Goal: Obtain resource: Obtain resource

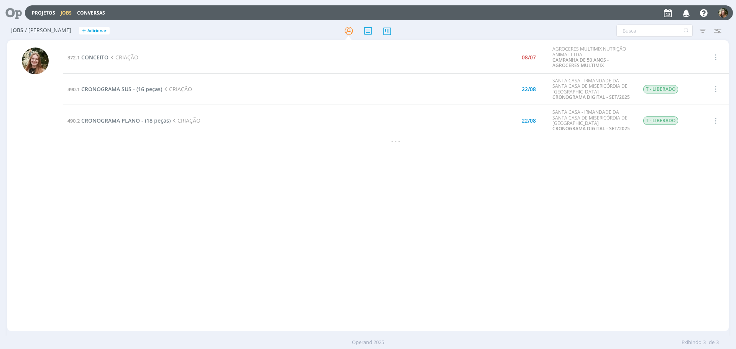
drag, startPoint x: 292, startPoint y: 194, endPoint x: 289, endPoint y: 191, distance: 4.4
click at [290, 192] on div "372.1 CONCEITO CRIAÇÃO 08/07 AGROCERES MULTIMIX NUTRIÇÃO ANIMAL LTDA. CAMPANHA …" at bounding box center [396, 186] width 666 height 288
click at [302, 162] on div "372.1 CONCEITO CRIAÇÃO 08/07 AGROCERES MULTIMIX NUTRIÇÃO ANIMAL LTDA. CAMPANHA …" at bounding box center [396, 186] width 666 height 288
drag, startPoint x: 208, startPoint y: 203, endPoint x: 199, endPoint y: 191, distance: 15.1
click at [207, 203] on div "372.1 CONCEITO CRIAÇÃO 08/07 AGROCERES MULTIMIX NUTRIÇÃO ANIMAL LTDA. CAMPANHA …" at bounding box center [396, 186] width 666 height 288
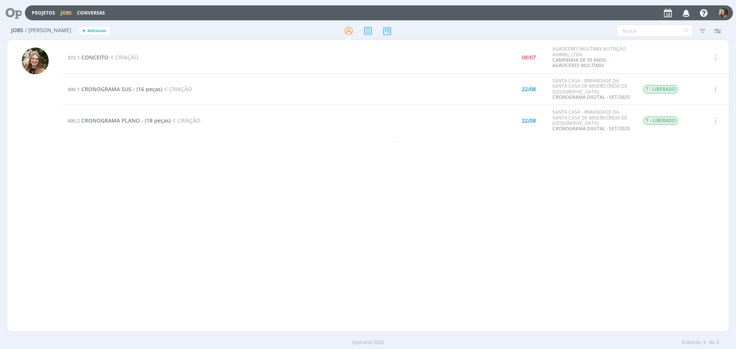
drag, startPoint x: 207, startPoint y: 175, endPoint x: 212, endPoint y: 176, distance: 4.3
click at [210, 177] on div "372.1 CONCEITO CRIAÇÃO 08/07 AGROCERES MULTIMIX NUTRIÇÃO ANIMAL LTDA. CAMPANHA …" at bounding box center [396, 186] width 666 height 288
click at [129, 153] on span "DIA DO AVICULTOR - [DATE]" at bounding box center [120, 152] width 72 height 7
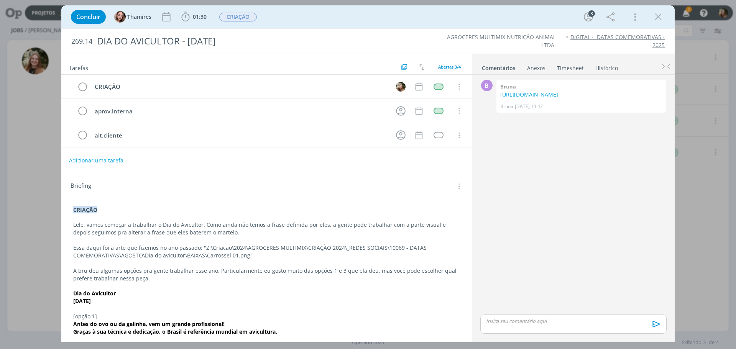
scroll to position [38, 0]
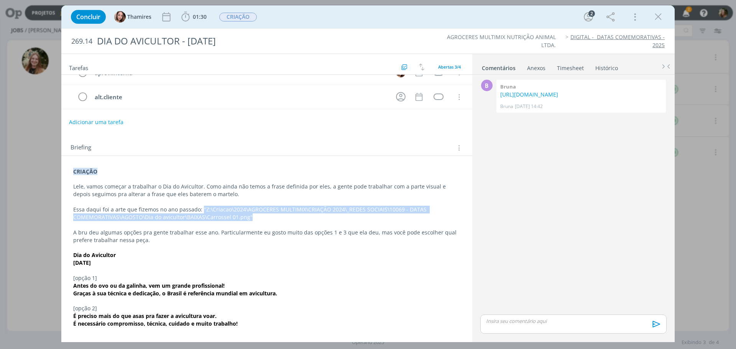
drag, startPoint x: 258, startPoint y: 213, endPoint x: 199, endPoint y: 213, distance: 59.4
click at [199, 213] on p "Essa daqui foi a arte que fizemos no ano passado: "Z:\Criacao\2024\AGROCERES MU…" at bounding box center [266, 213] width 387 height 15
copy p ""Z:\Criacao\2024\AGROCERES MULTIMIX\CRIAÇÃO 2024\_REDES SOCIAIS\10069 - DATAS C…"
click at [251, 217] on p "Essa daqui foi a arte que fizemos no ano passado: "Z:\Criacao\2024\AGROCERES MU…" at bounding box center [266, 213] width 387 height 15
click at [246, 215] on p "Essa daqui foi a arte que fizemos no ano passado: "Z:\Criacao\2024\AGROCERES MU…" at bounding box center [266, 213] width 387 height 15
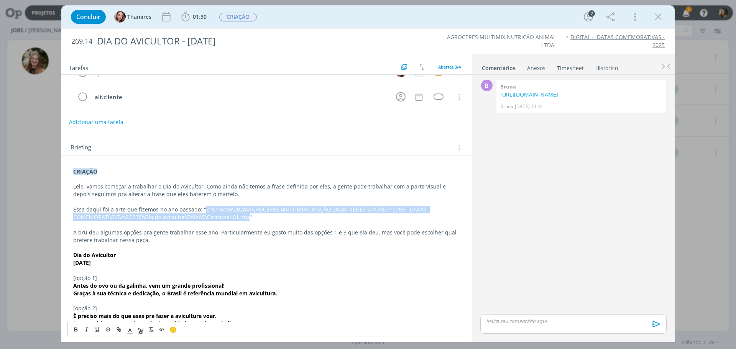
drag, startPoint x: 246, startPoint y: 216, endPoint x: 202, endPoint y: 207, distance: 45.1
click at [202, 207] on p "Essa daqui foi a arte que fizemos no ano passado: "Z:\Criacao\2024\AGROCERES MU…" at bounding box center [266, 213] width 387 height 15
copy p "Z:\Criacao\2024\AGROCERES MULTIMIX\CRIAÇÃO 2024\_REDES SOCIAIS\10069 - DATAS CO…"
click at [271, 229] on p "A bru deu algumas opções pra gente trabalhar esse ano. Particularmente eu gosto…" at bounding box center [266, 236] width 387 height 15
click at [171, 230] on p "A bru deu algumas opções pra gente trabalhar esse ano. Particularmente eu gosto…" at bounding box center [266, 236] width 387 height 15
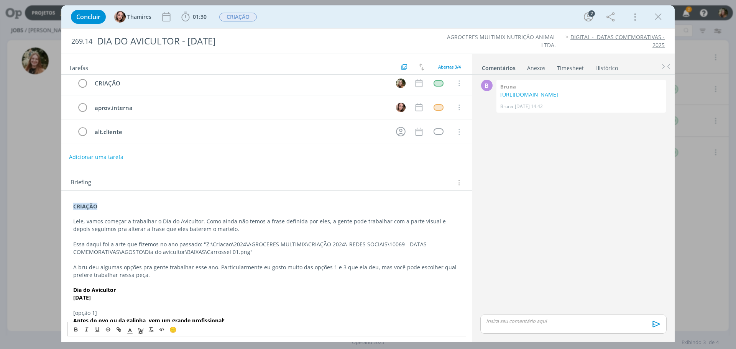
scroll to position [0, 0]
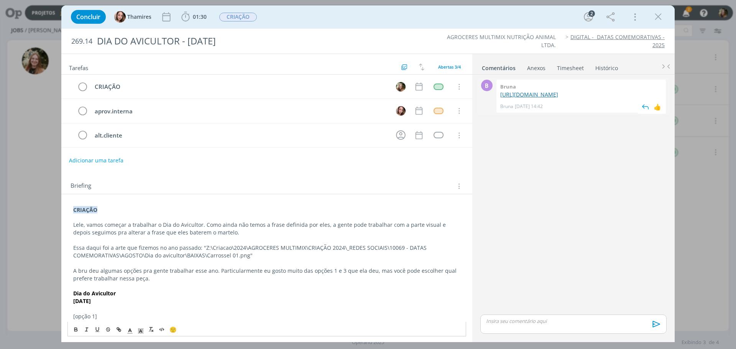
click at [521, 98] on link "[URL][DOMAIN_NAME]" at bounding box center [529, 94] width 58 height 7
